Goal: Navigation & Orientation: Find specific page/section

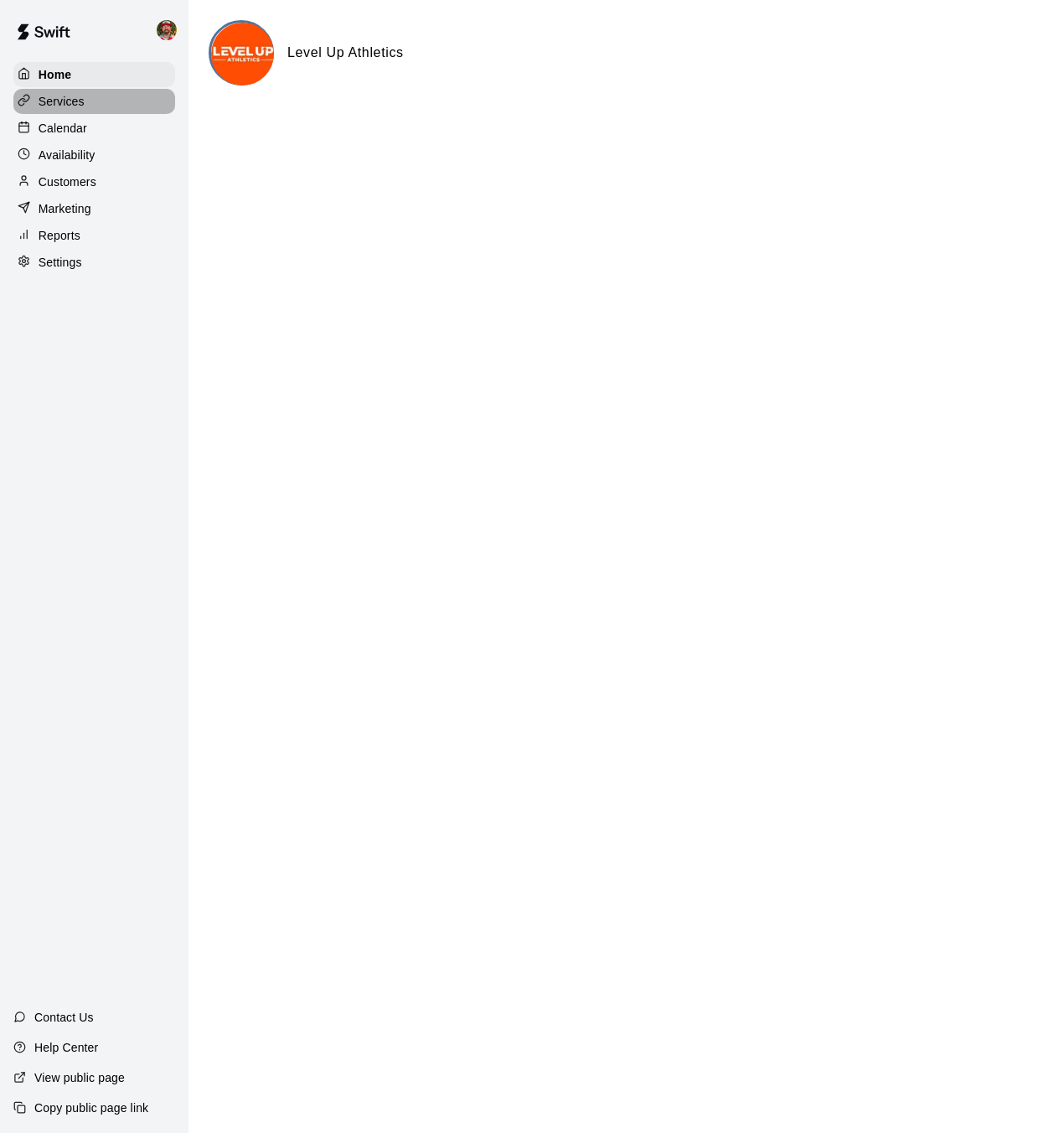
click at [49, 98] on p "Services" at bounding box center [62, 101] width 46 height 17
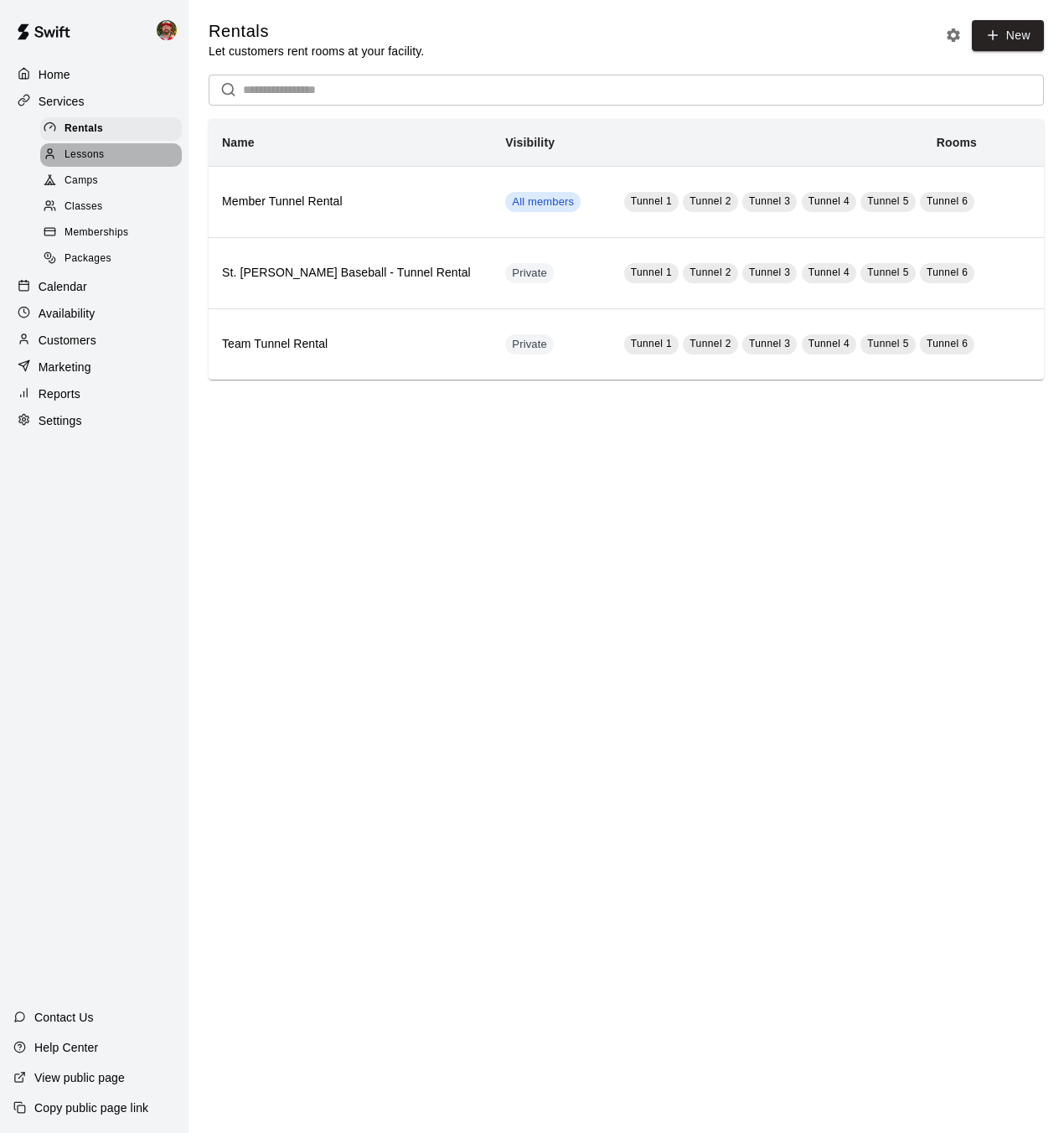
click at [87, 157] on span "Lessons" at bounding box center [84, 155] width 40 height 17
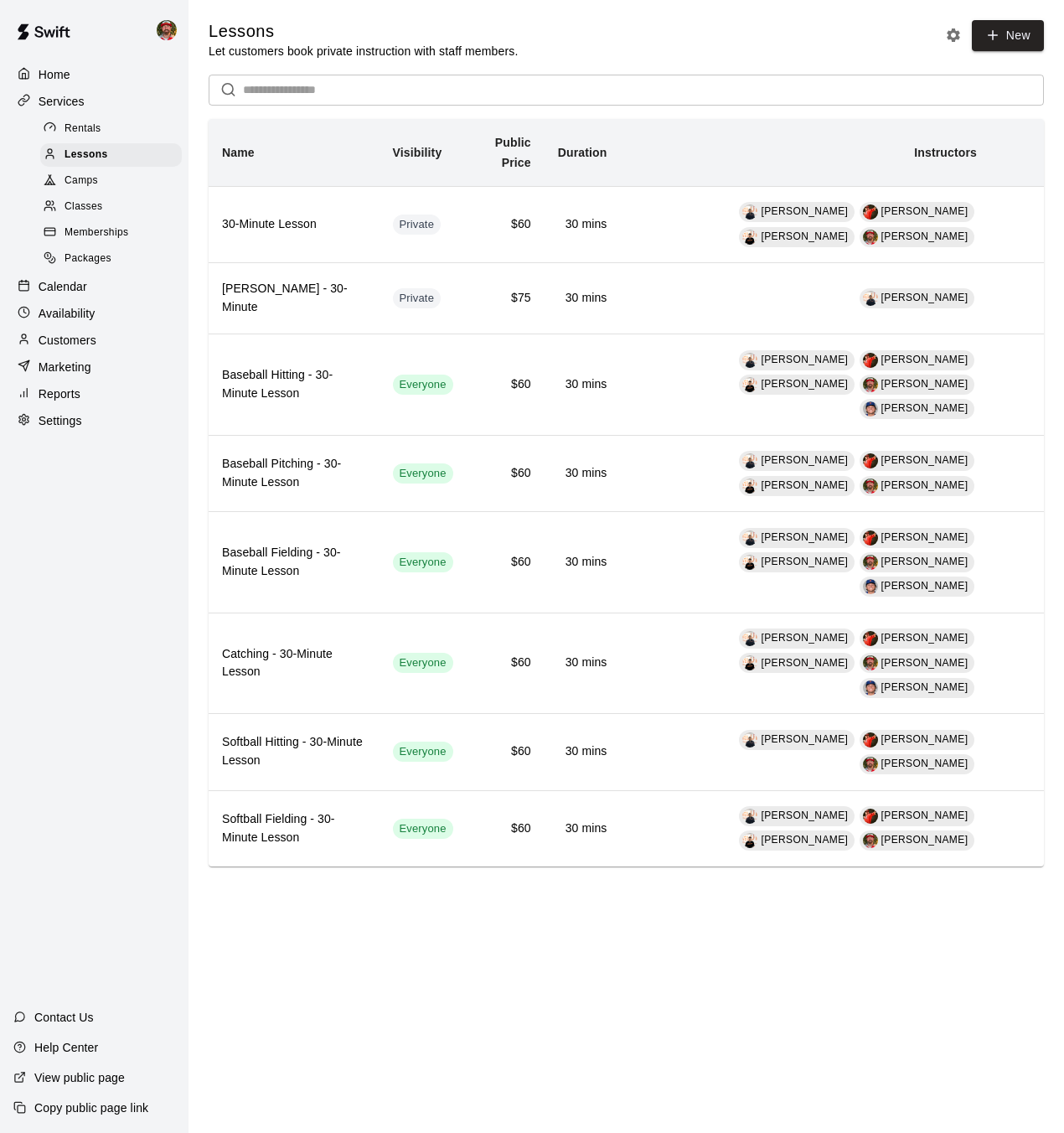
click at [86, 260] on span "Packages" at bounding box center [88, 259] width 47 height 17
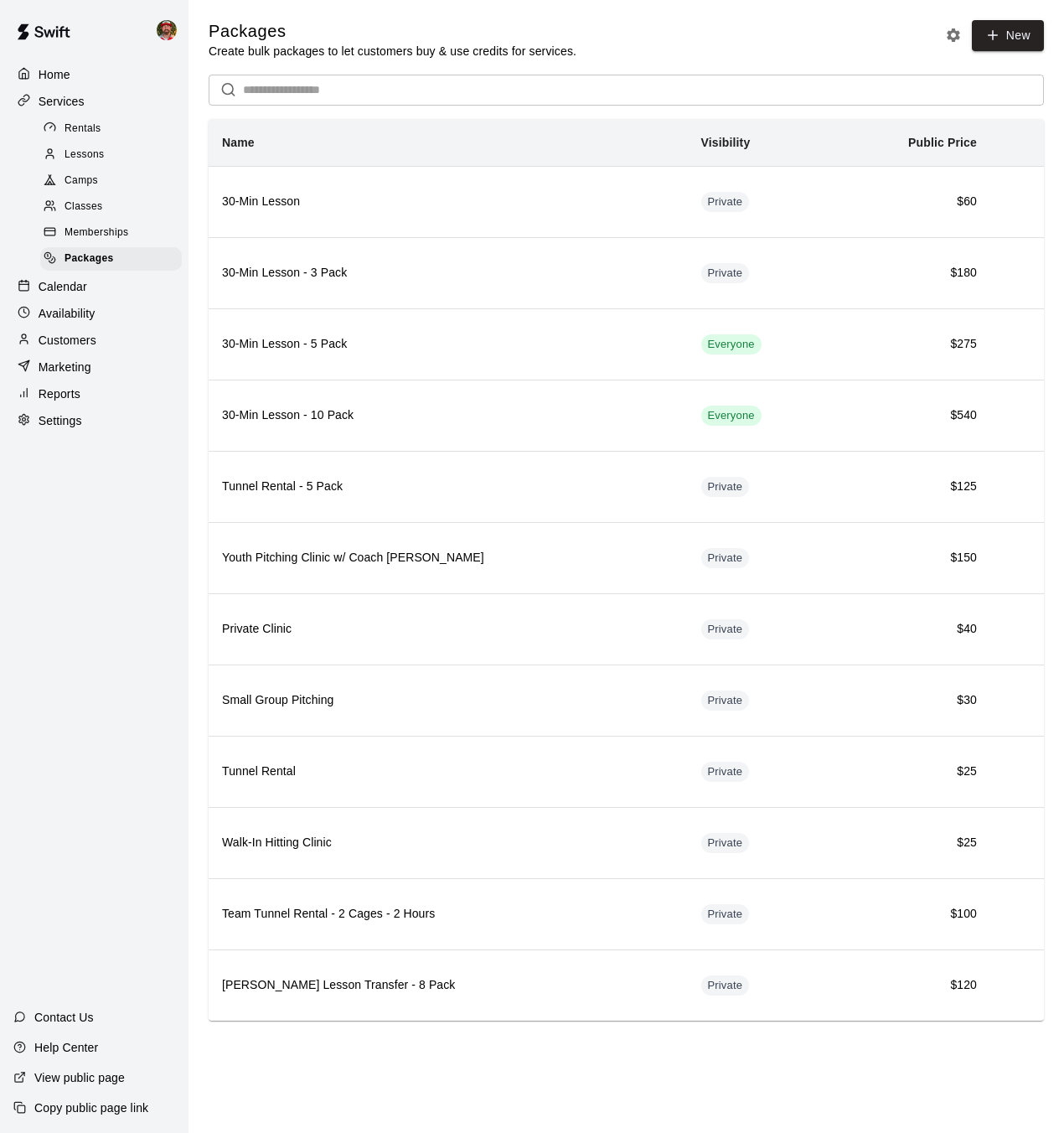
click at [61, 74] on p "Home" at bounding box center [55, 74] width 32 height 17
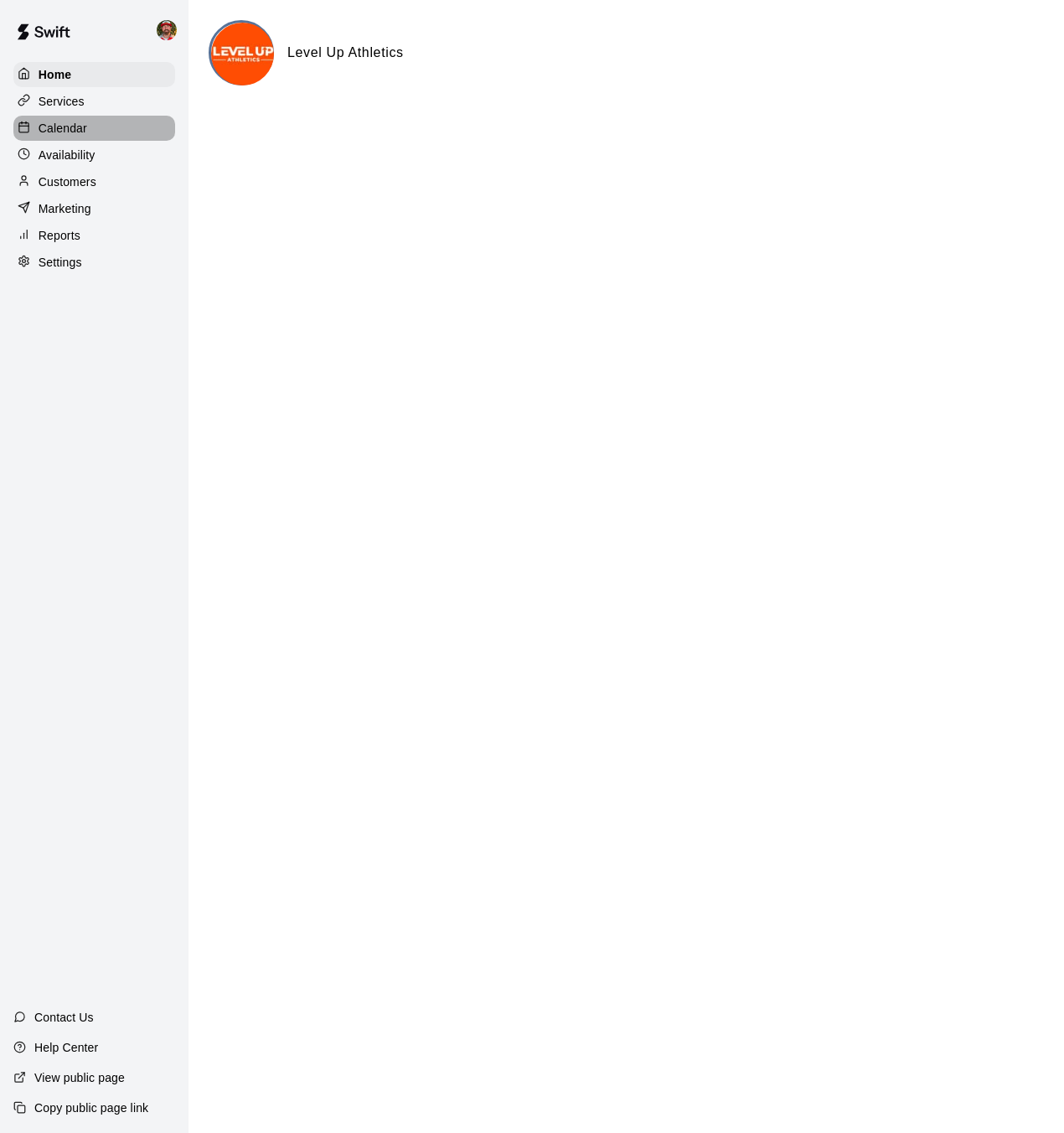
click at [68, 128] on p "Calendar" at bounding box center [63, 128] width 49 height 17
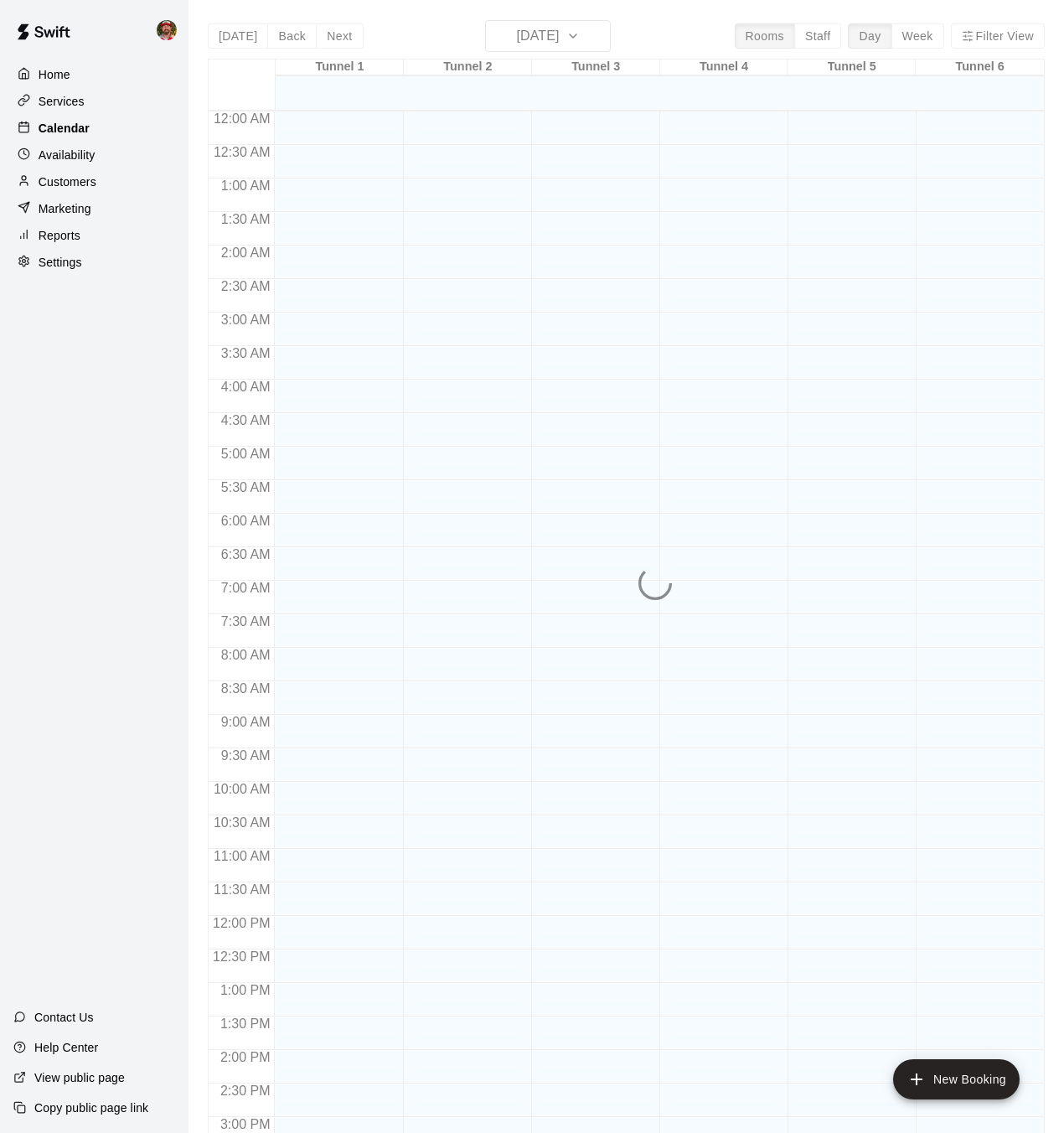
scroll to position [518, 0]
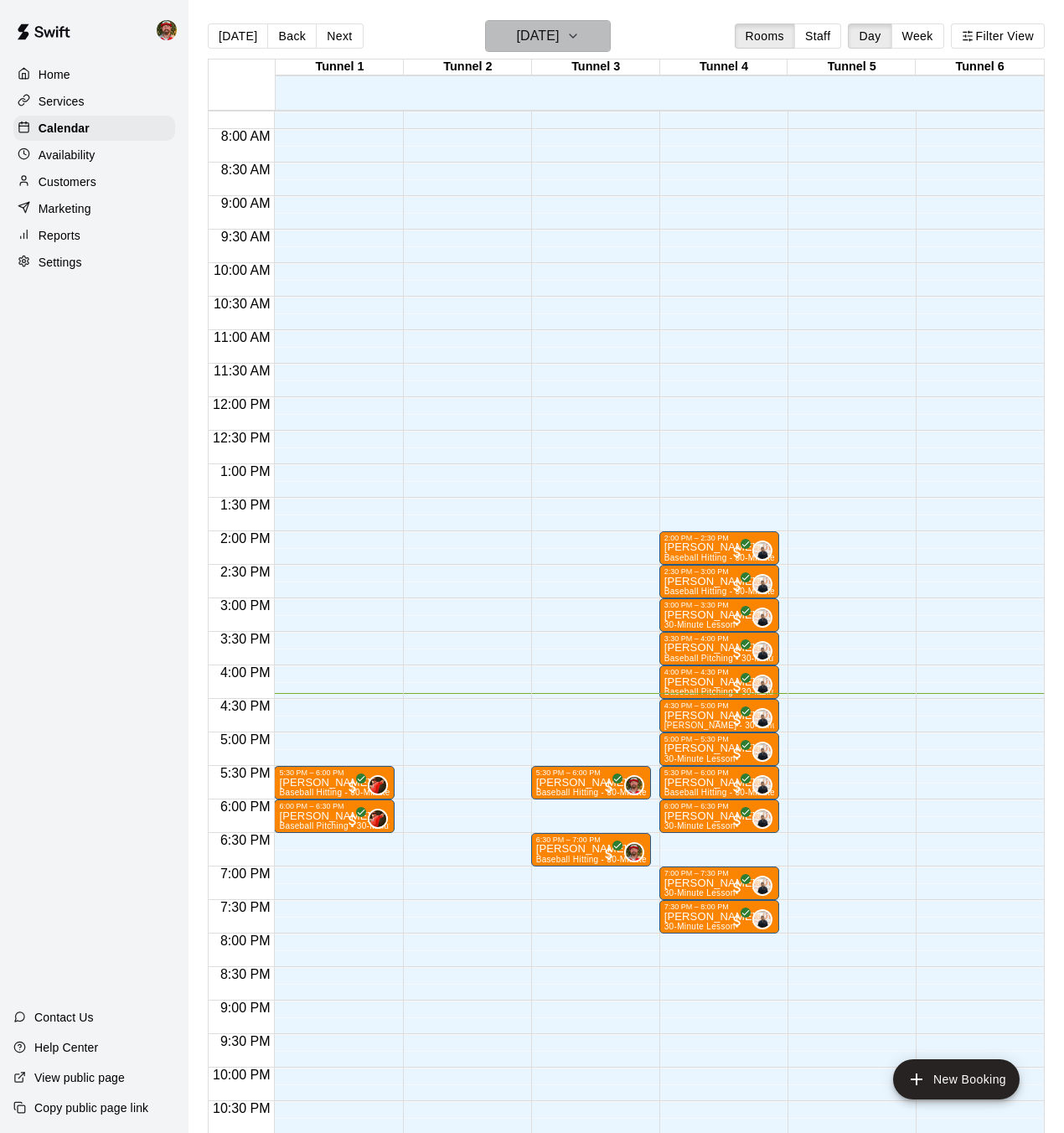
click at [534, 39] on h6 "[DATE]" at bounding box center [538, 35] width 43 height 23
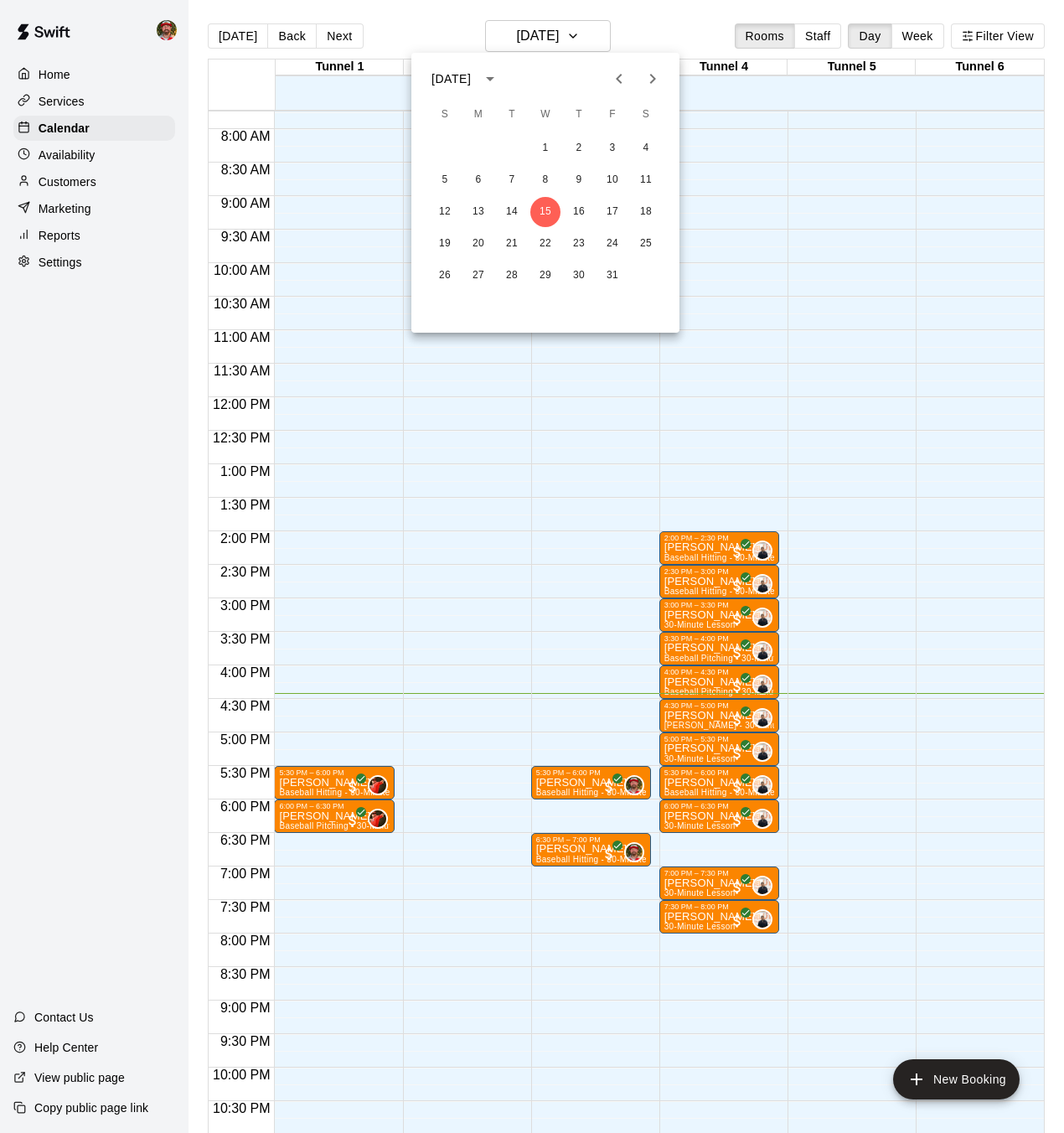
click at [177, 254] on div at bounding box center [532, 566] width 1064 height 1133
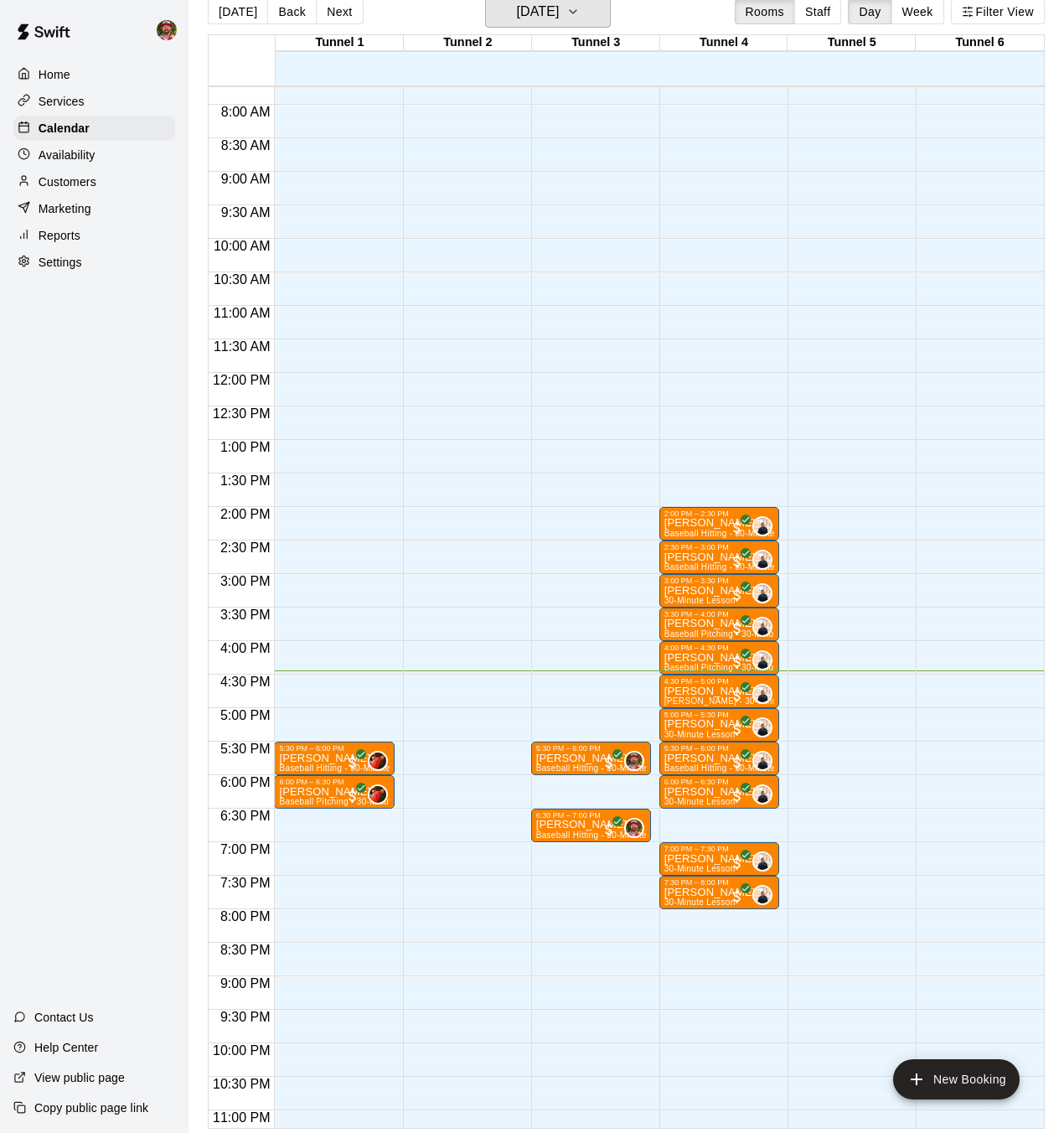
scroll to position [27, 0]
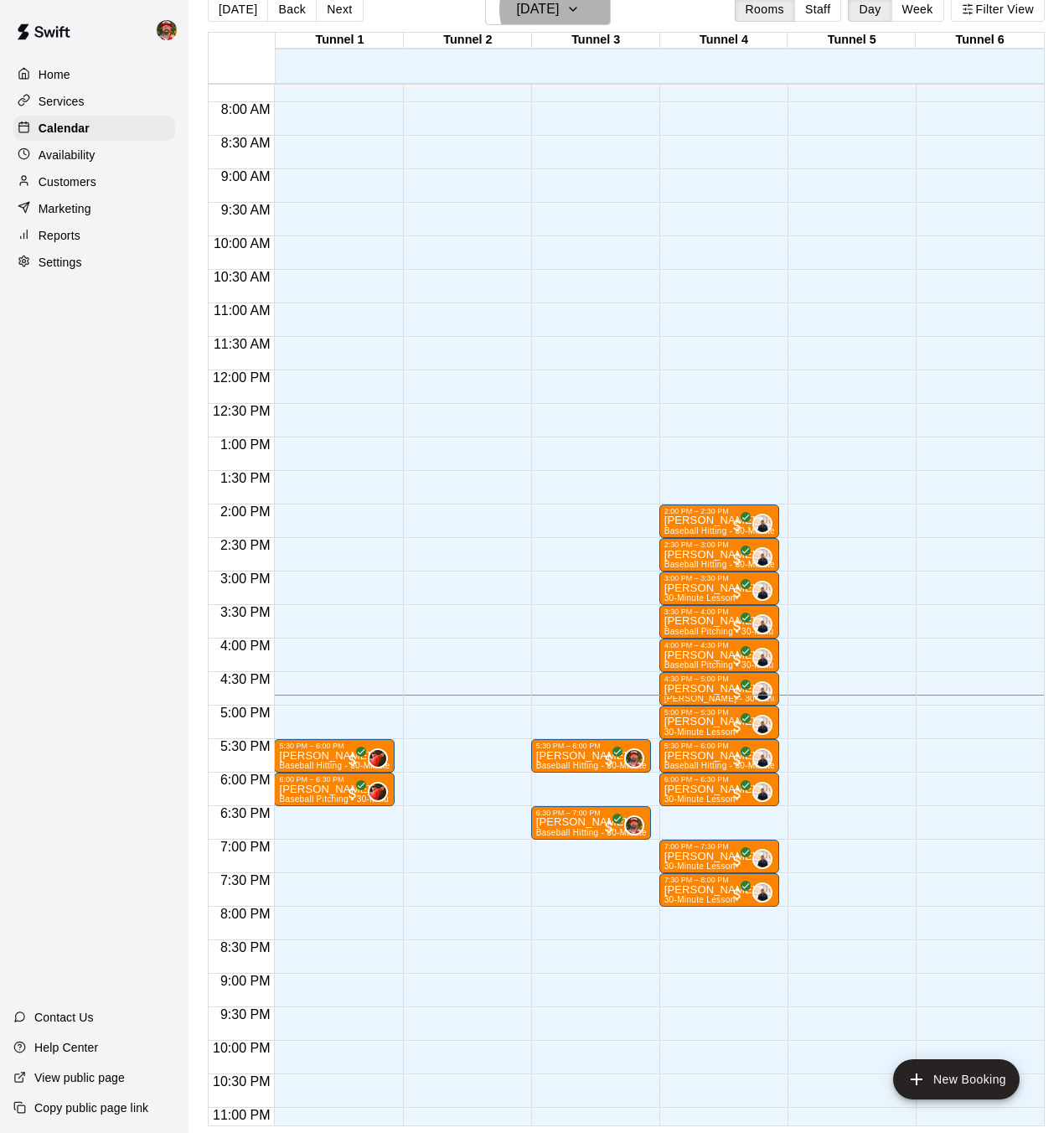
click at [66, 101] on p "Services" at bounding box center [62, 101] width 46 height 17
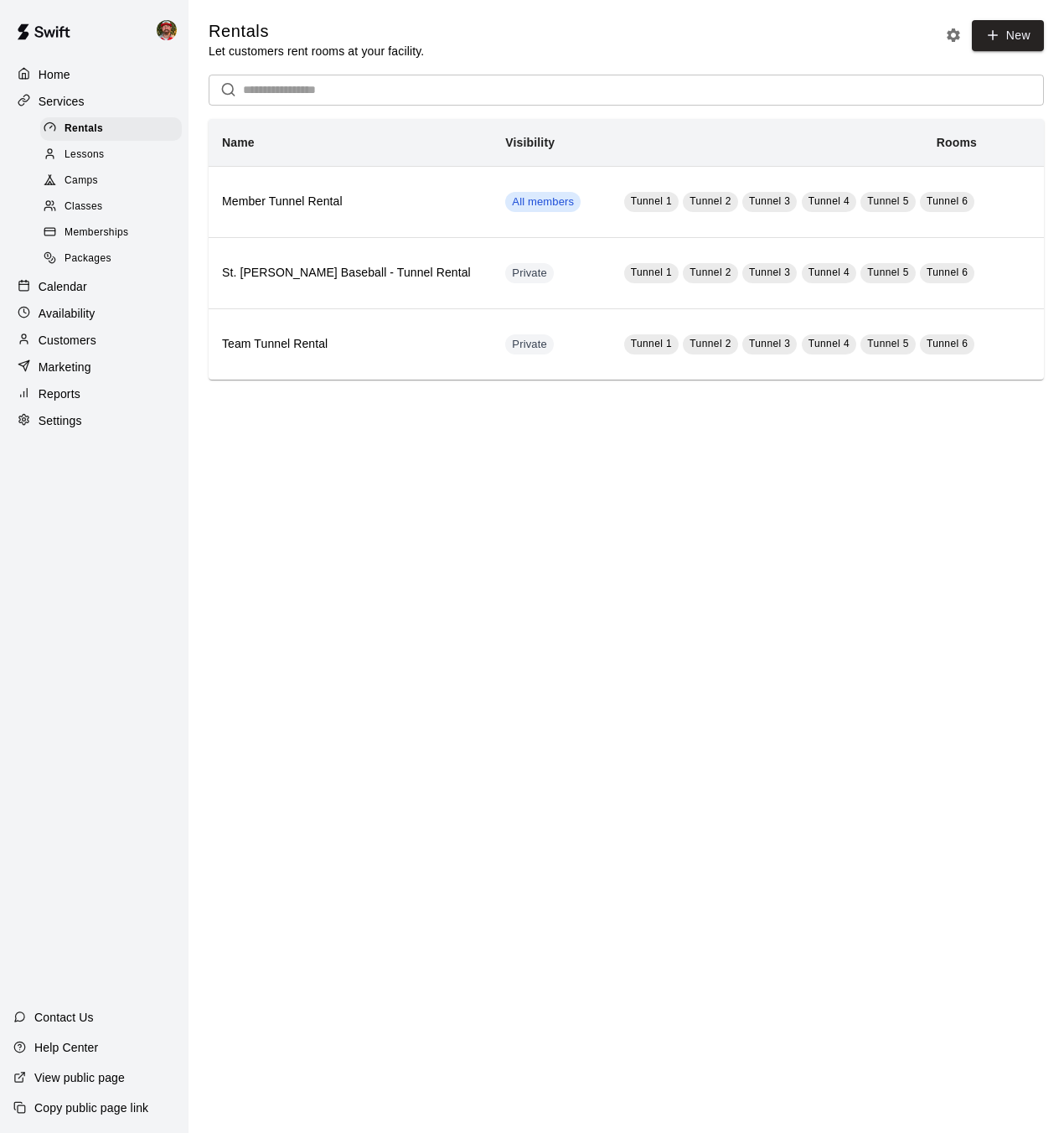
click at [93, 178] on span "Camps" at bounding box center [82, 181] width 34 height 17
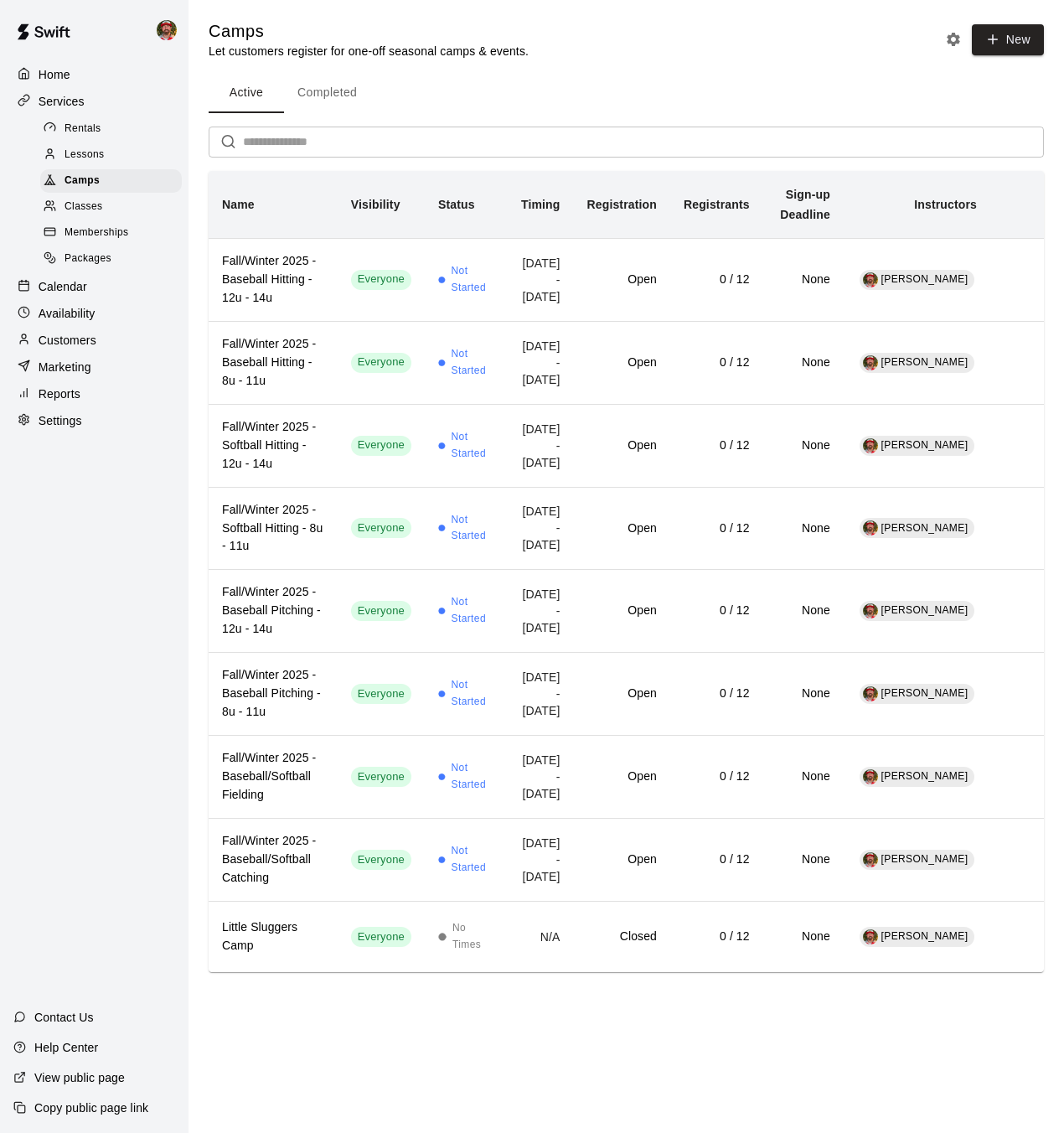
click at [53, 283] on p "Calendar" at bounding box center [63, 286] width 49 height 17
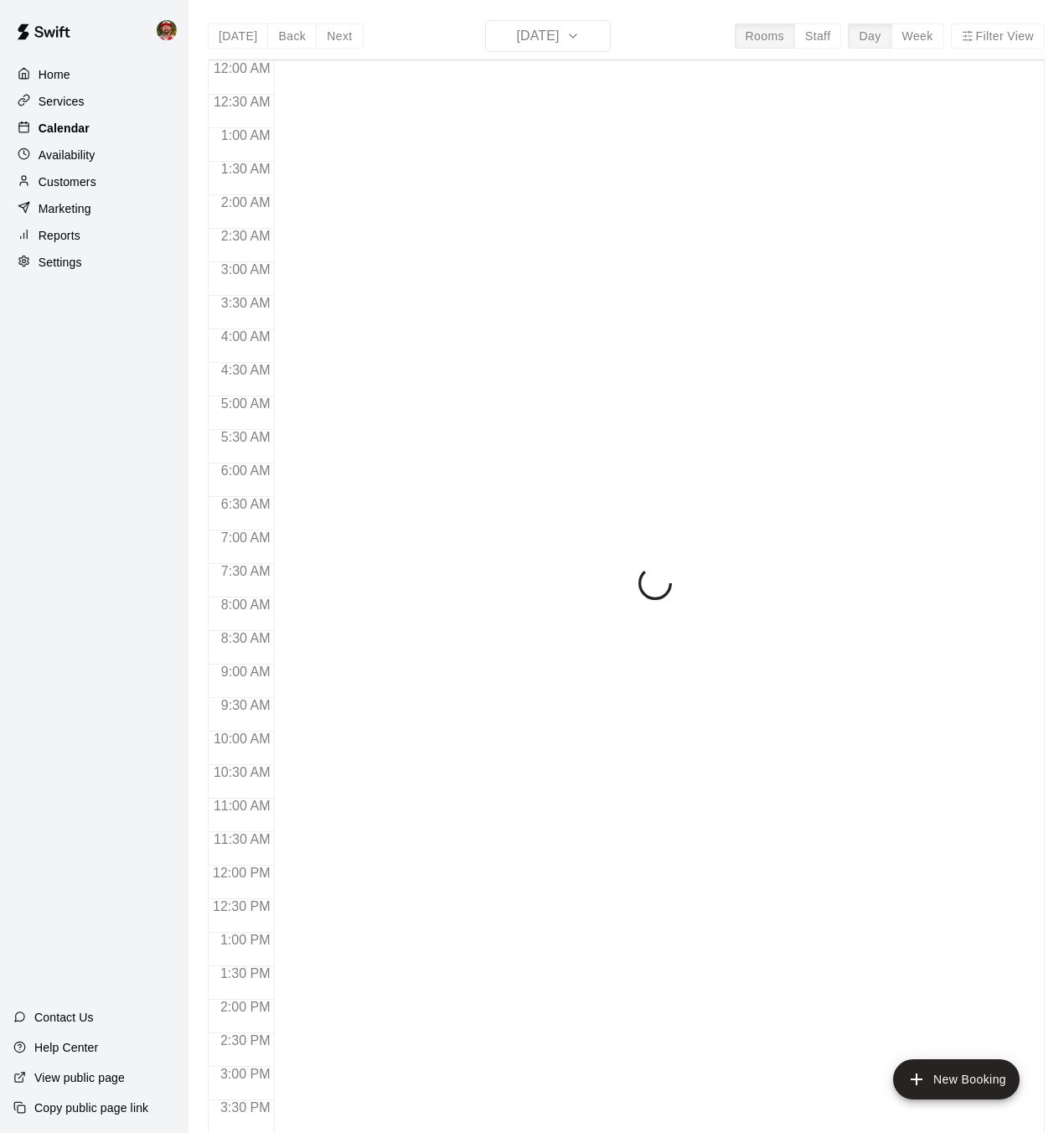
scroll to position [518, 0]
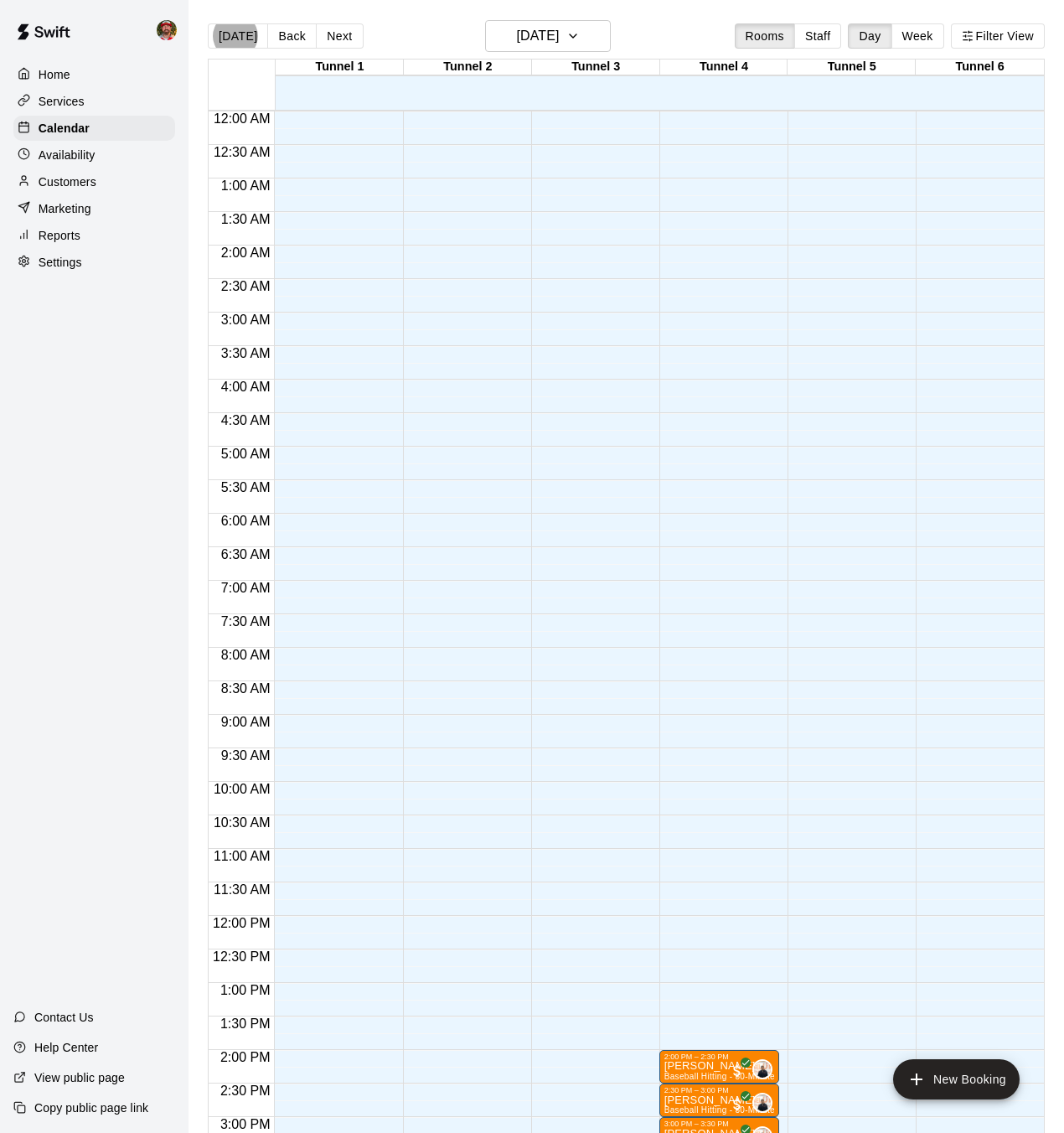
scroll to position [475, 0]
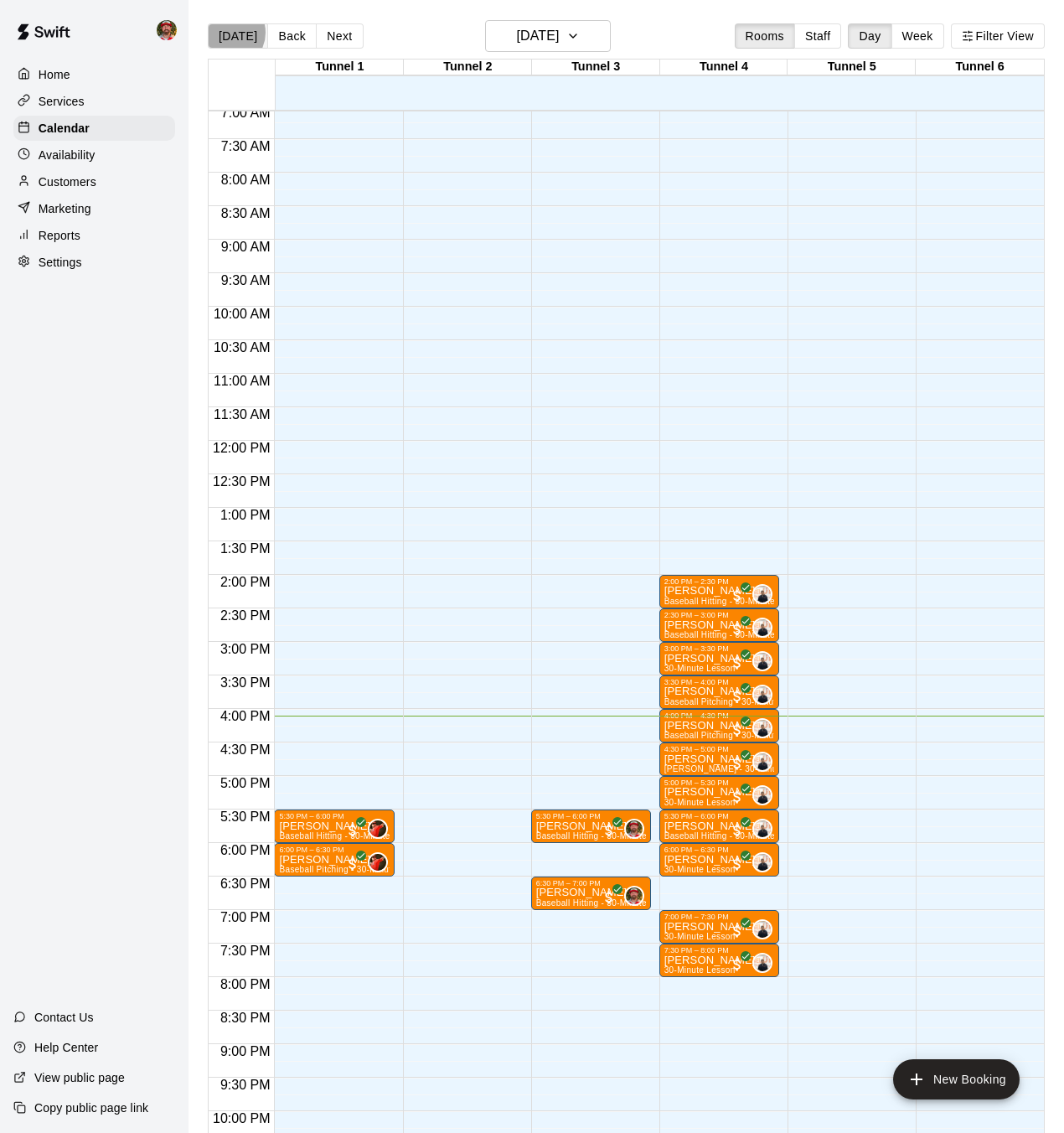
click at [228, 33] on button "[DATE]" at bounding box center [238, 35] width 60 height 25
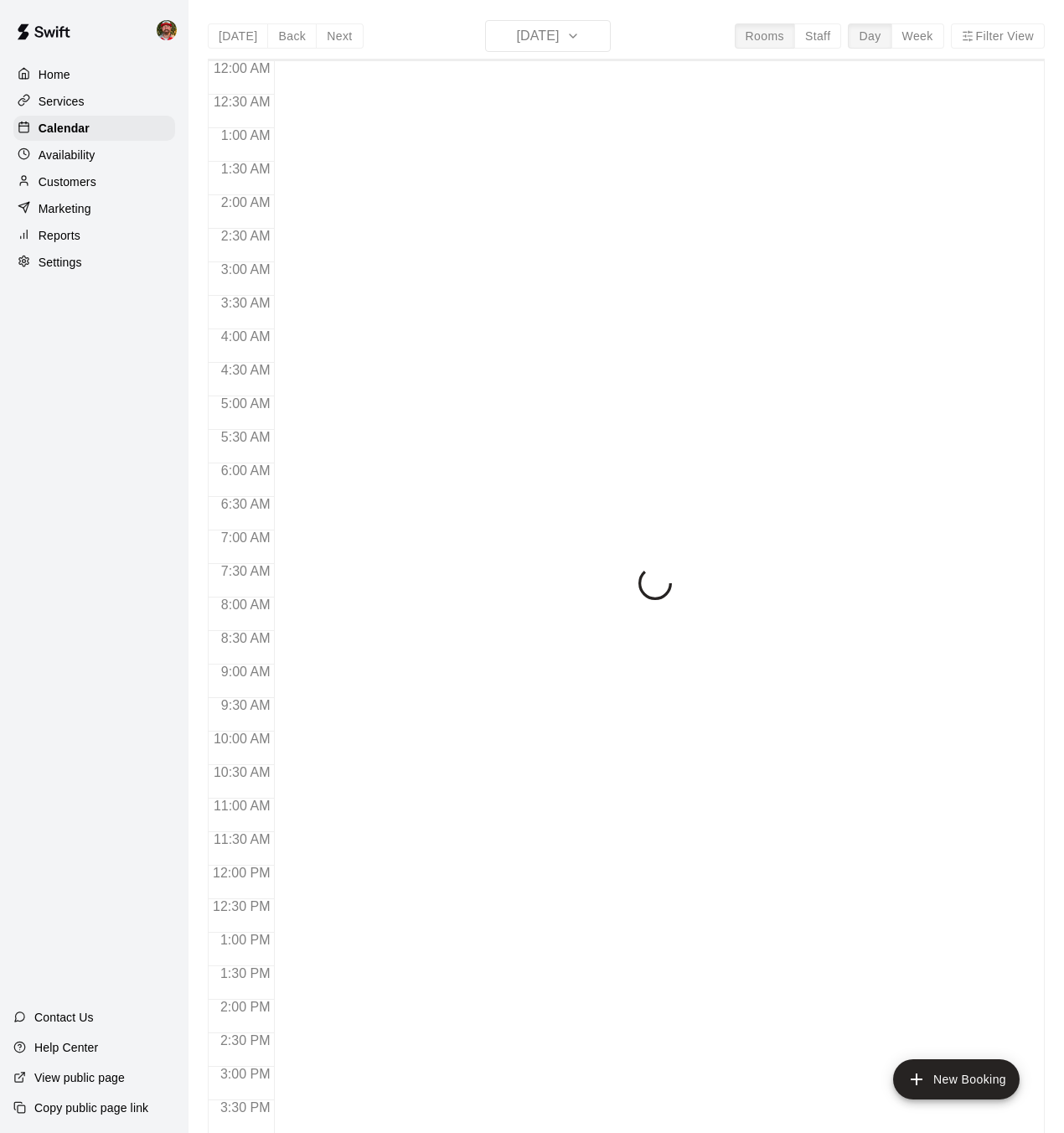
scroll to position [518, 0]
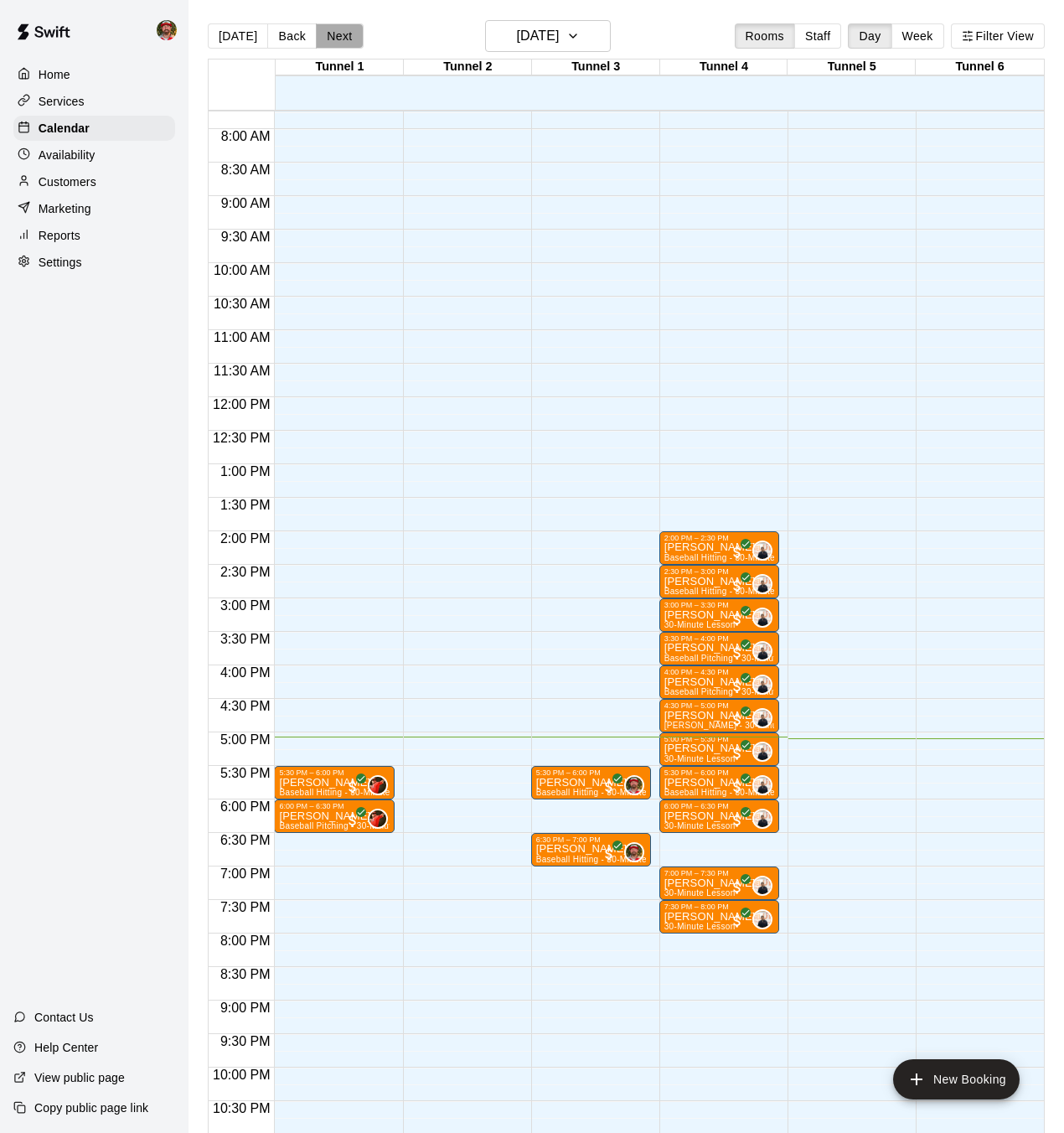
click at [346, 45] on button "Next" at bounding box center [339, 35] width 47 height 25
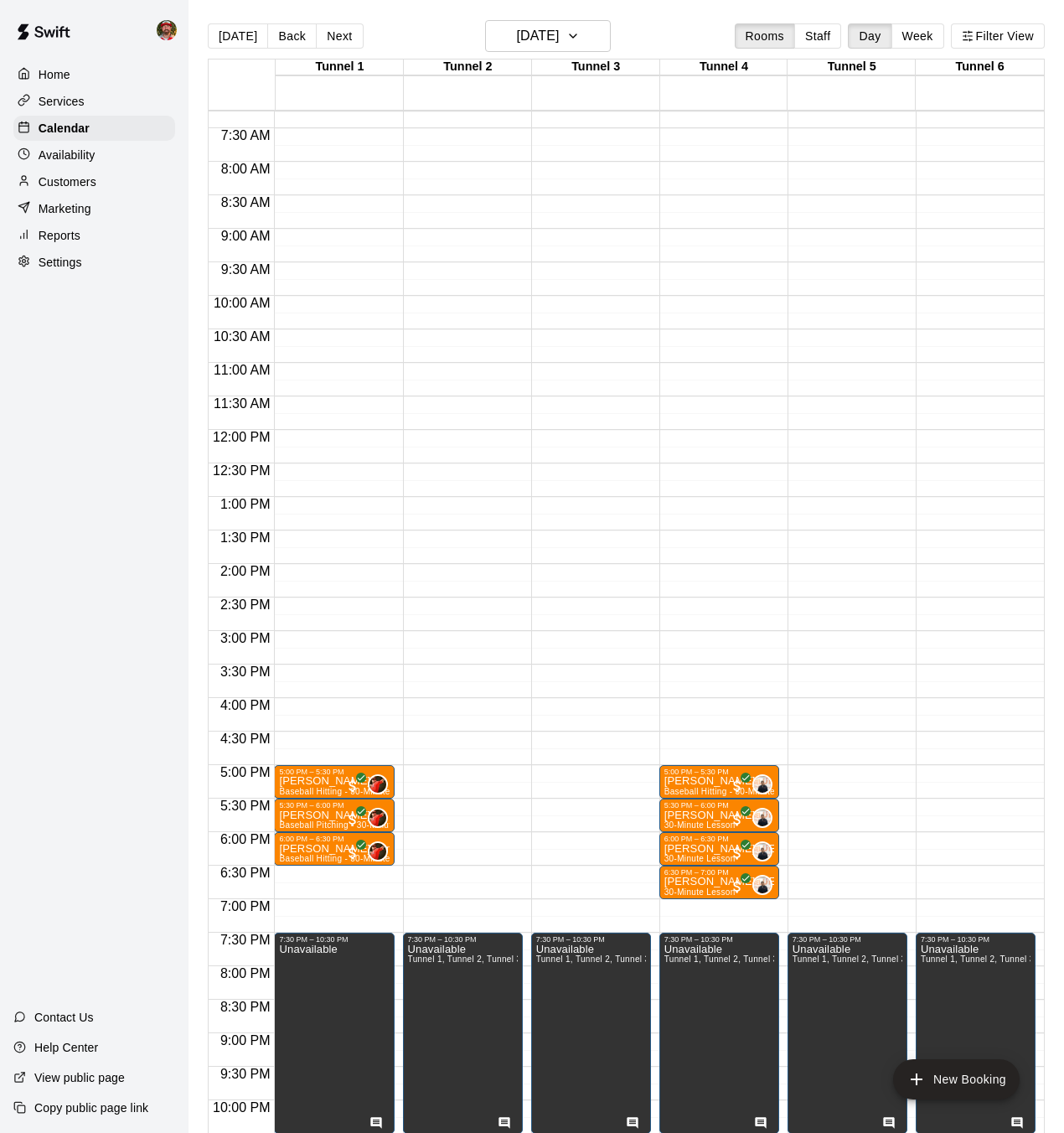
scroll to position [483, 0]
